Goal: Transaction & Acquisition: Purchase product/service

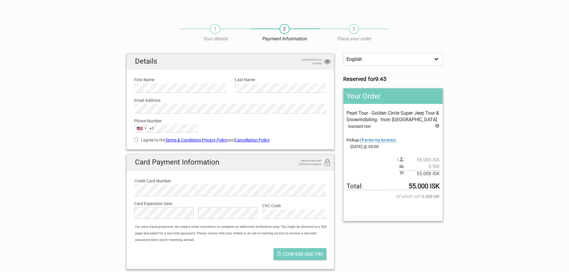
click at [376, 140] on span "I'll write my location." at bounding box center [378, 140] width 37 height 5
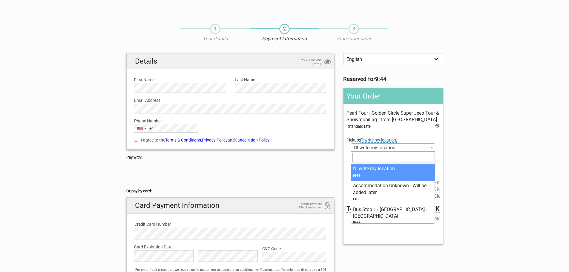
click at [382, 148] on span "I'll write my location." at bounding box center [393, 148] width 83 height 8
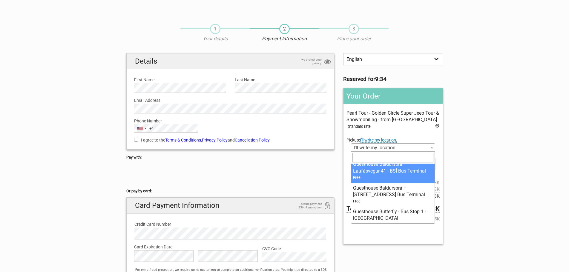
scroll to position [2272, 0]
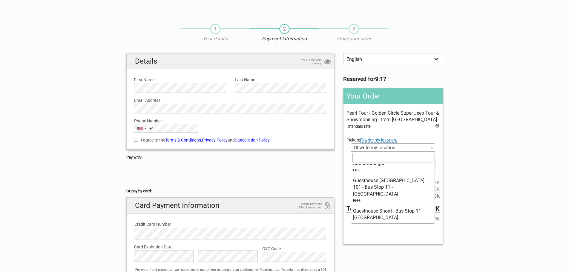
click at [387, 159] on input "search" at bounding box center [393, 158] width 81 height 10
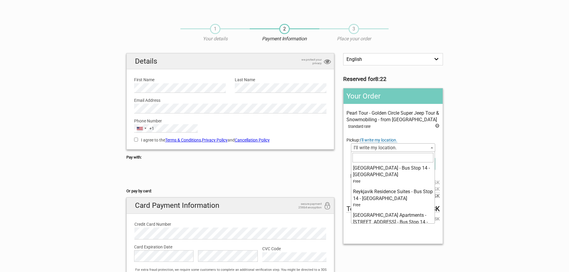
scroll to position [3707, 0]
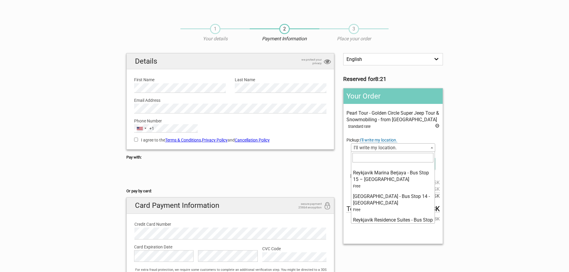
click at [369, 146] on span "I'll write my location." at bounding box center [393, 148] width 83 height 8
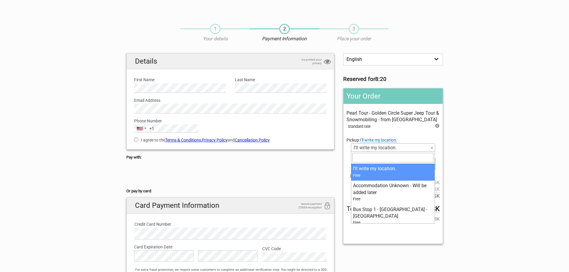
click at [370, 147] on span "I'll write my location." at bounding box center [393, 148] width 83 height 8
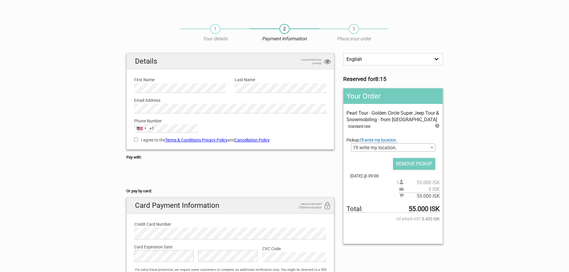
click at [387, 145] on span "I'll write my location." at bounding box center [393, 148] width 83 height 8
click at [380, 148] on span "I'll write my location." at bounding box center [393, 148] width 83 height 8
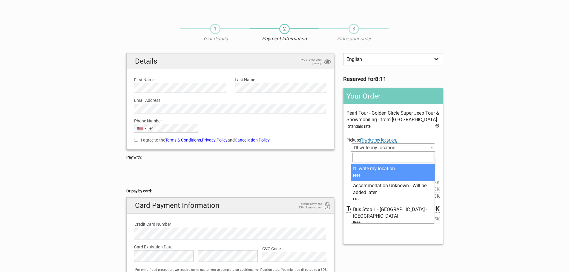
click at [379, 155] on input "search" at bounding box center [393, 158] width 81 height 10
click at [409, 130] on div "Pearl Tour - Golden Circle Super Jeep Tour & Snowmobiling - from [GEOGRAPHIC_DA…" at bounding box center [393, 155] width 93 height 90
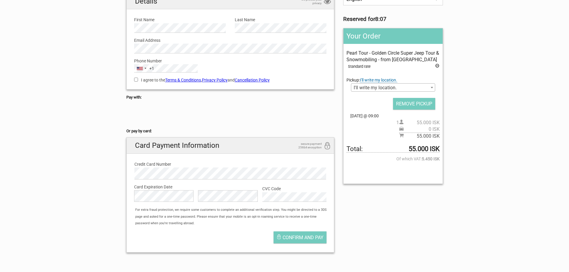
scroll to position [60, 0]
click at [411, 88] on span "I'll write my location." at bounding box center [393, 88] width 83 height 8
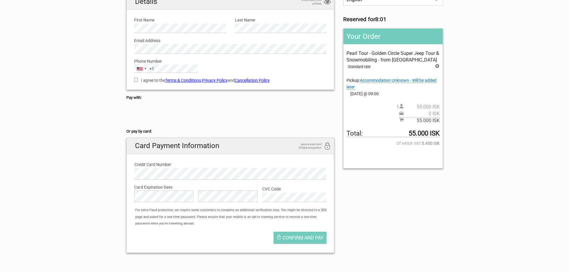
click at [387, 80] on span "Accommodation Unknown - Will be added later" at bounding box center [392, 84] width 90 height 12
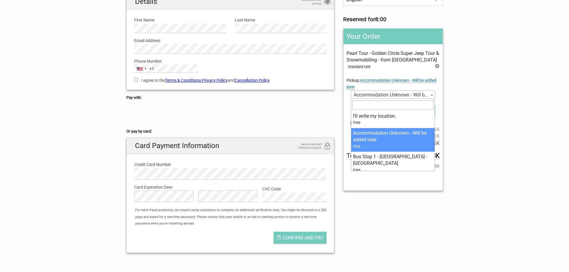
click at [383, 95] on span "Accommodation Unknown - Will be added later" at bounding box center [393, 95] width 83 height 8
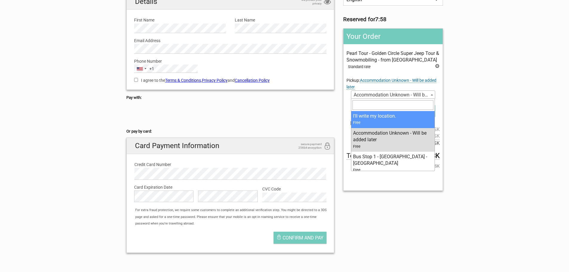
select select "376960"
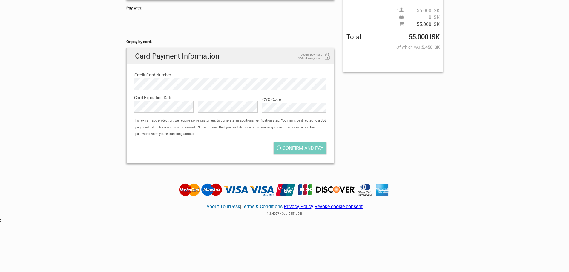
scroll to position [30, 0]
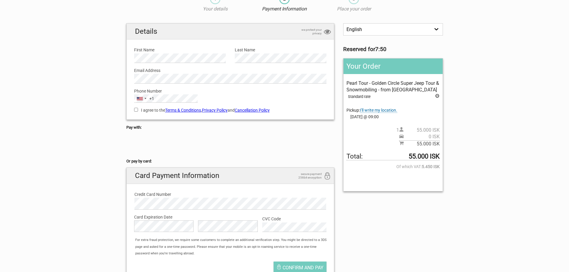
click at [388, 110] on span "I'll write my location." at bounding box center [378, 110] width 37 height 5
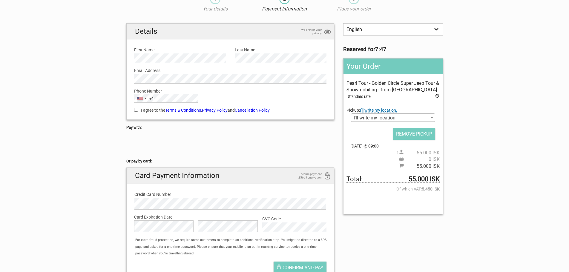
click at [371, 129] on div "REMOVE PICKUP" at bounding box center [393, 134] width 93 height 12
click at [137, 111] on input "I agree to the Terms & Conditions , Privacy Policy and Cancellation Policy" at bounding box center [136, 110] width 4 height 4
checkbox input "true"
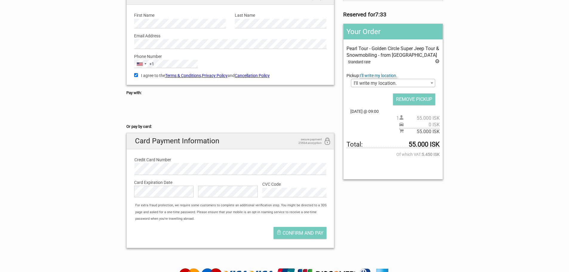
scroll to position [149, 0]
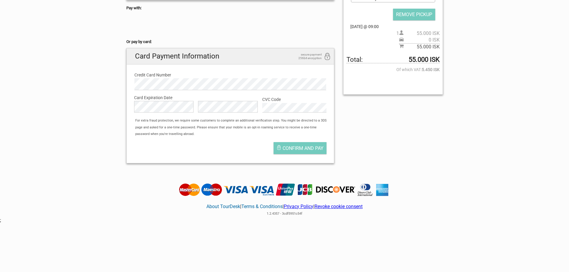
click at [149, 98] on label "Card Expiration Date" at bounding box center [230, 97] width 193 height 7
click at [258, 75] on label "Credit Card Number" at bounding box center [231, 75] width 192 height 7
click at [294, 146] on span "Confirm and pay" at bounding box center [303, 149] width 41 height 6
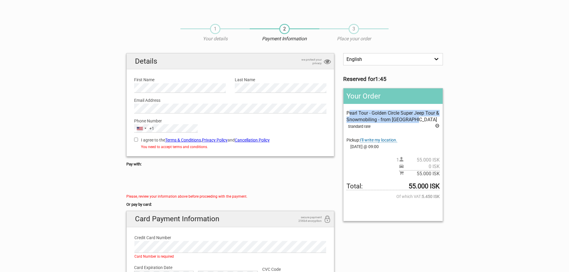
click at [134, 140] on input "I agree to the Terms & Conditions , Privacy Policy and Cancellation Policy" at bounding box center [136, 140] width 4 height 4
checkbox input "true"
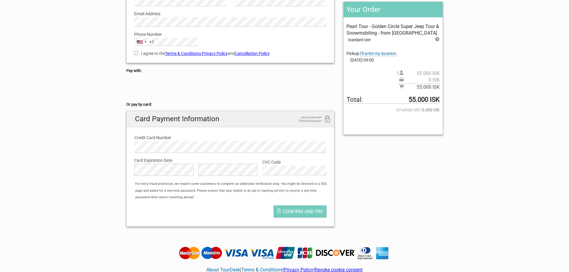
scroll to position [90, 0]
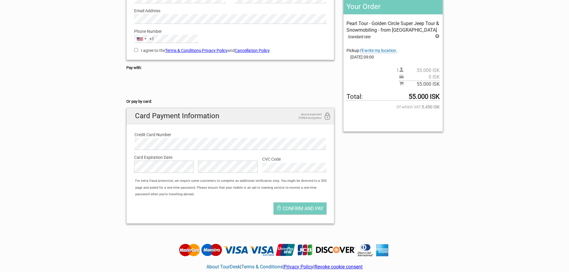
click at [279, 160] on label "CVC Code" at bounding box center [294, 159] width 64 height 7
click at [258, 91] on div at bounding box center [230, 85] width 208 height 24
click at [135, 49] on input "I agree to the Terms & Conditions , Privacy Policy and Cancellation Policy" at bounding box center [136, 50] width 4 height 4
checkbox input "true"
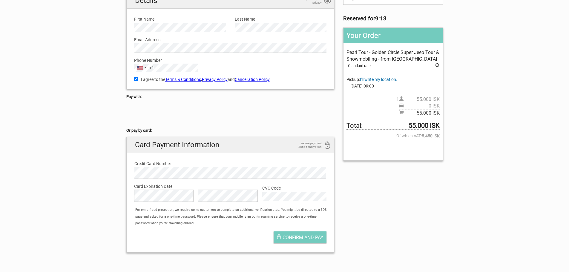
scroll to position [60, 0]
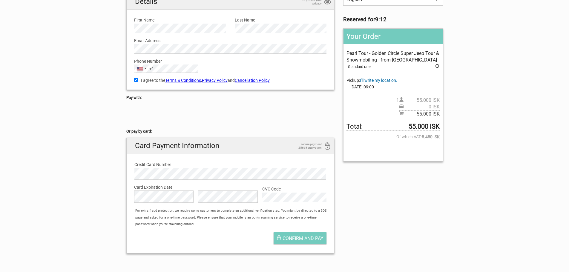
click at [378, 80] on span "I'll write my location." at bounding box center [378, 80] width 37 height 5
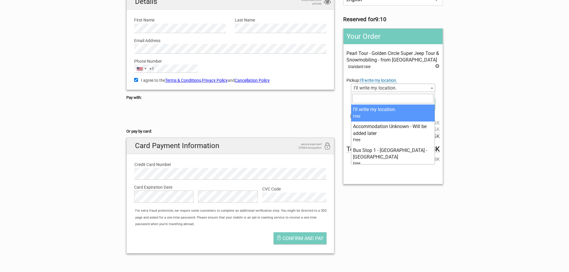
click at [376, 91] on span "I'll write my location." at bounding box center [393, 88] width 83 height 8
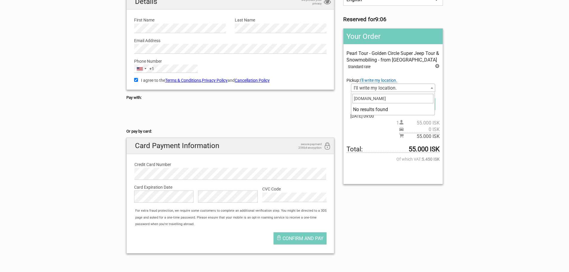
type input "peterojo.com"
drag, startPoint x: 387, startPoint y: 97, endPoint x: 245, endPoint y: 97, distance: 141.1
click at [245, 97] on body "1 Your details 2 Payment Information 3 Place your order English Español Deutsch…" at bounding box center [284, 157] width 569 height 434
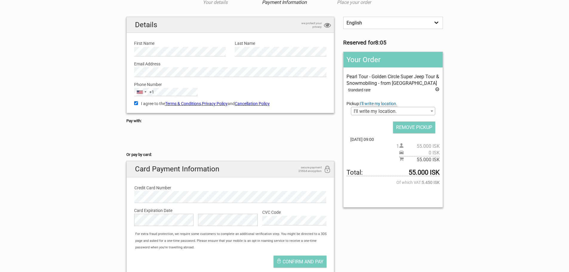
scroll to position [120, 0]
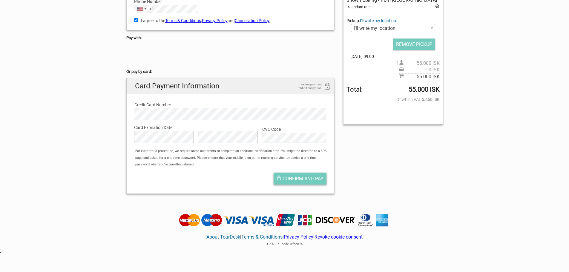
click at [295, 179] on span "Confirm and pay" at bounding box center [303, 179] width 41 height 6
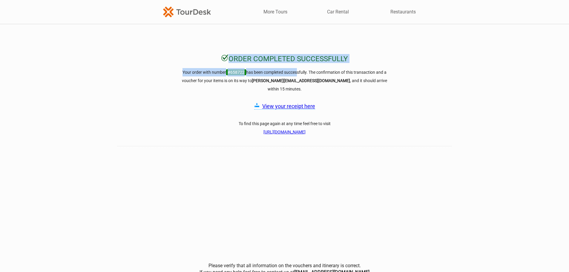
drag, startPoint x: 219, startPoint y: 54, endPoint x: 296, endPoint y: 69, distance: 78.2
click at [296, 69] on div "Order completed successfully Your order with number #658722 has been completed …" at bounding box center [284, 172] width 569 height 237
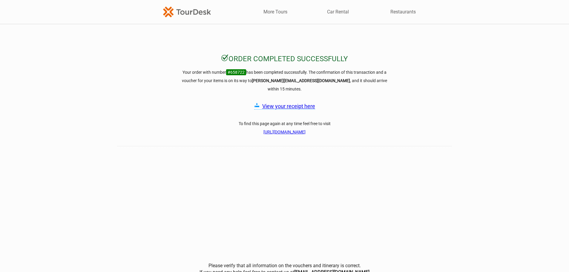
click at [396, 102] on div "Order completed successfully Your order with number #658722 has been completed …" at bounding box center [284, 172] width 569 height 237
click at [297, 103] on link "View your receipt here" at bounding box center [288, 106] width 53 height 6
